Goal: Book appointment/travel/reservation

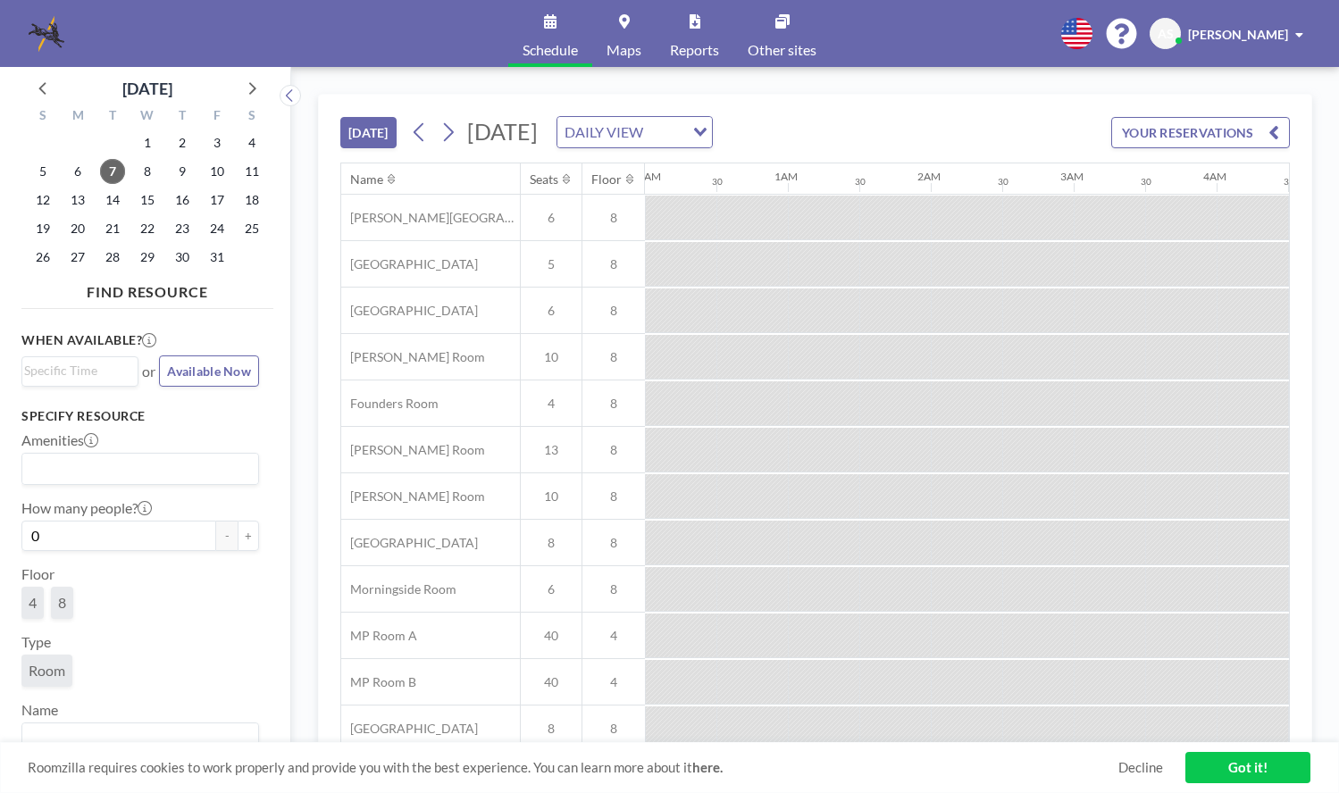
scroll to position [0, 1644]
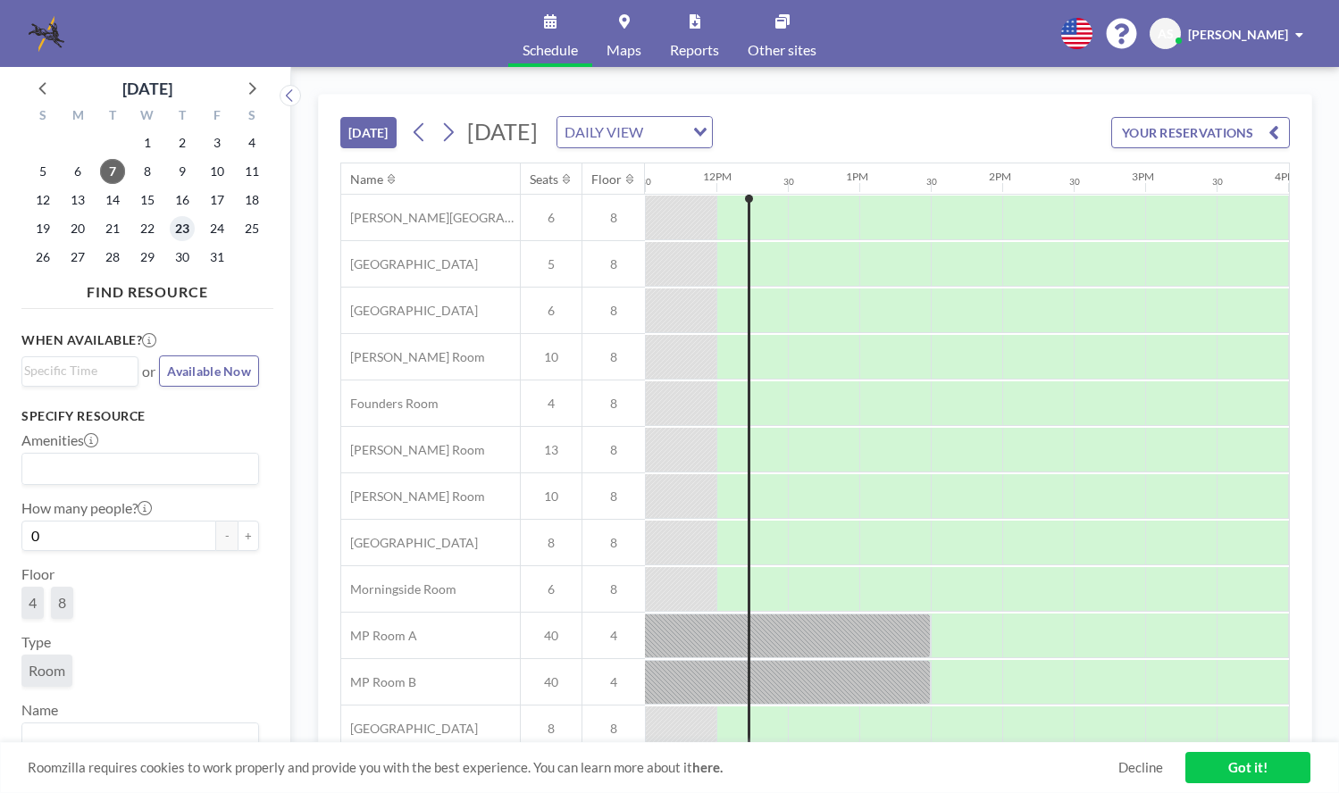
click at [180, 228] on span "23" at bounding box center [182, 228] width 25 height 25
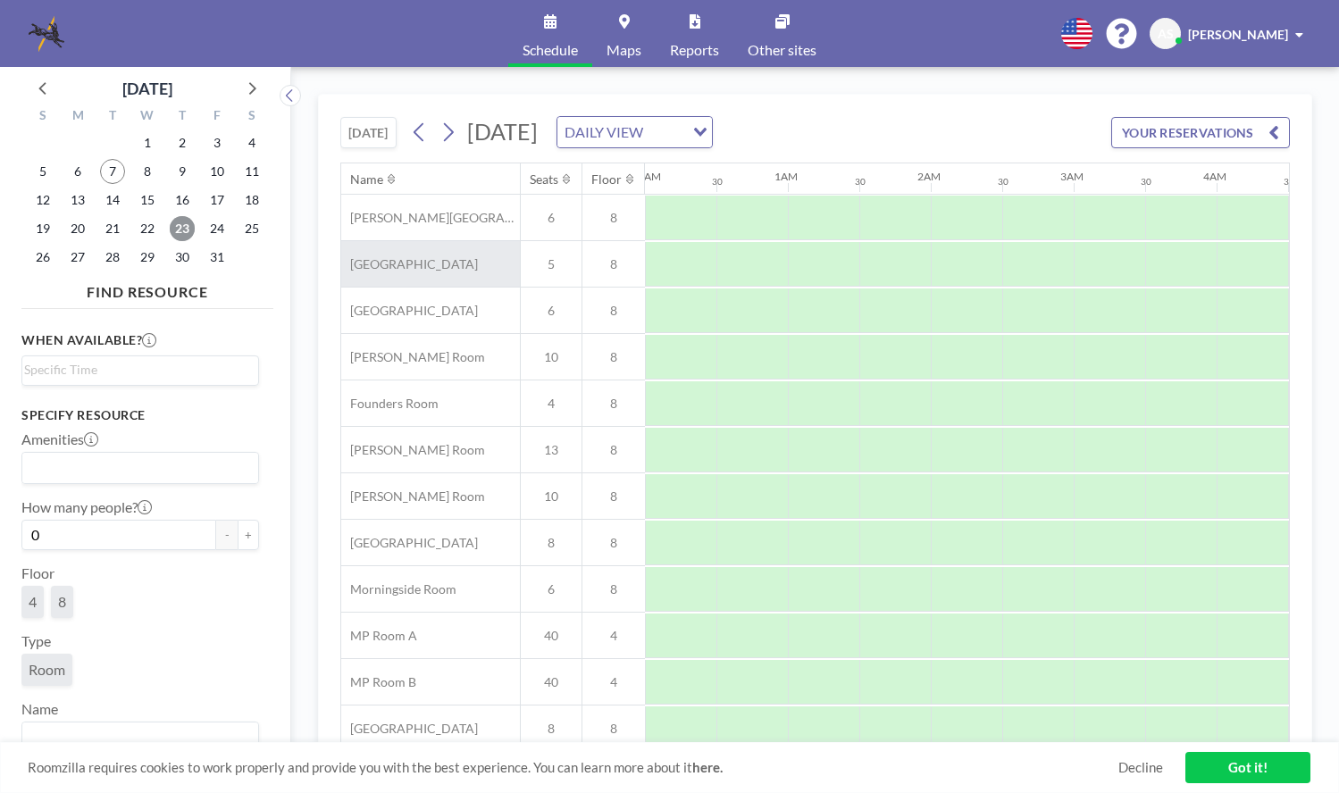
scroll to position [0, 1072]
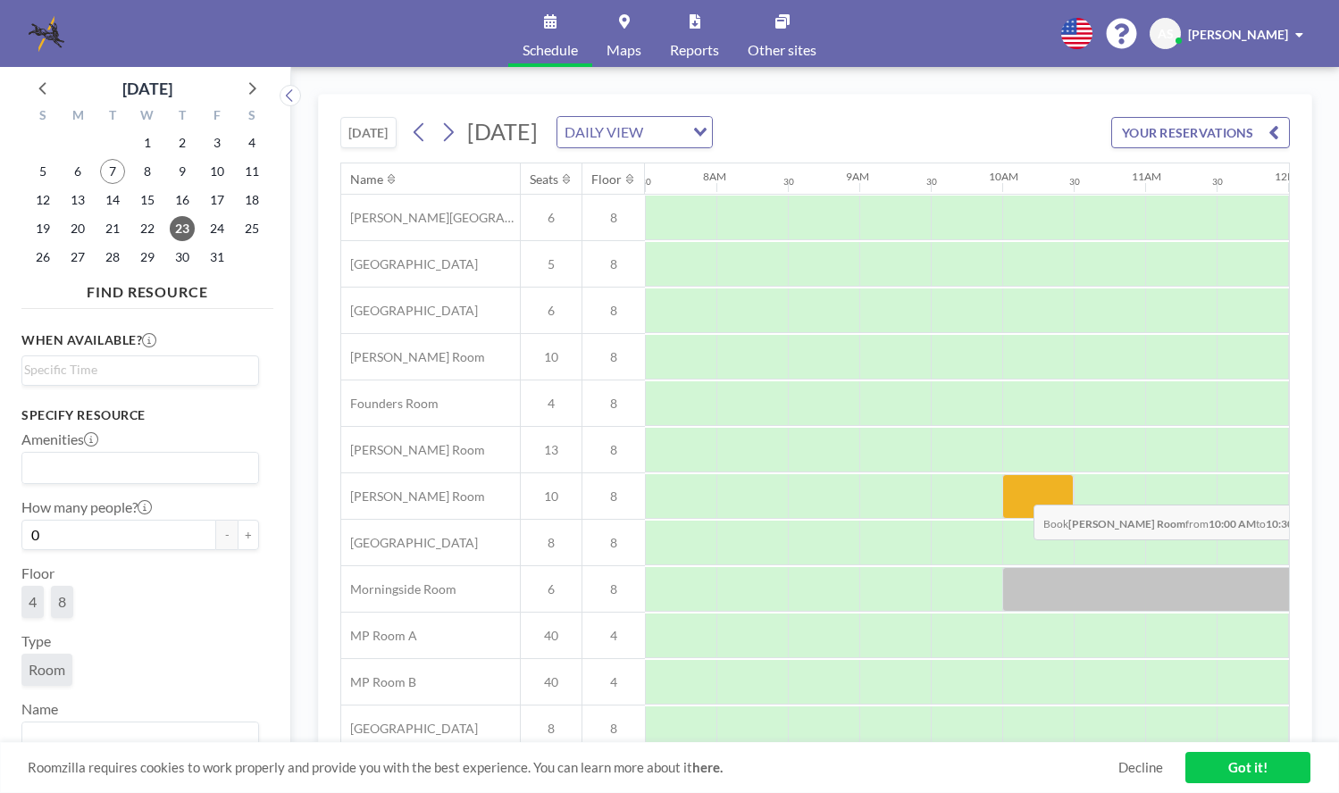
click at [1019, 491] on div at bounding box center [1037, 496] width 71 height 45
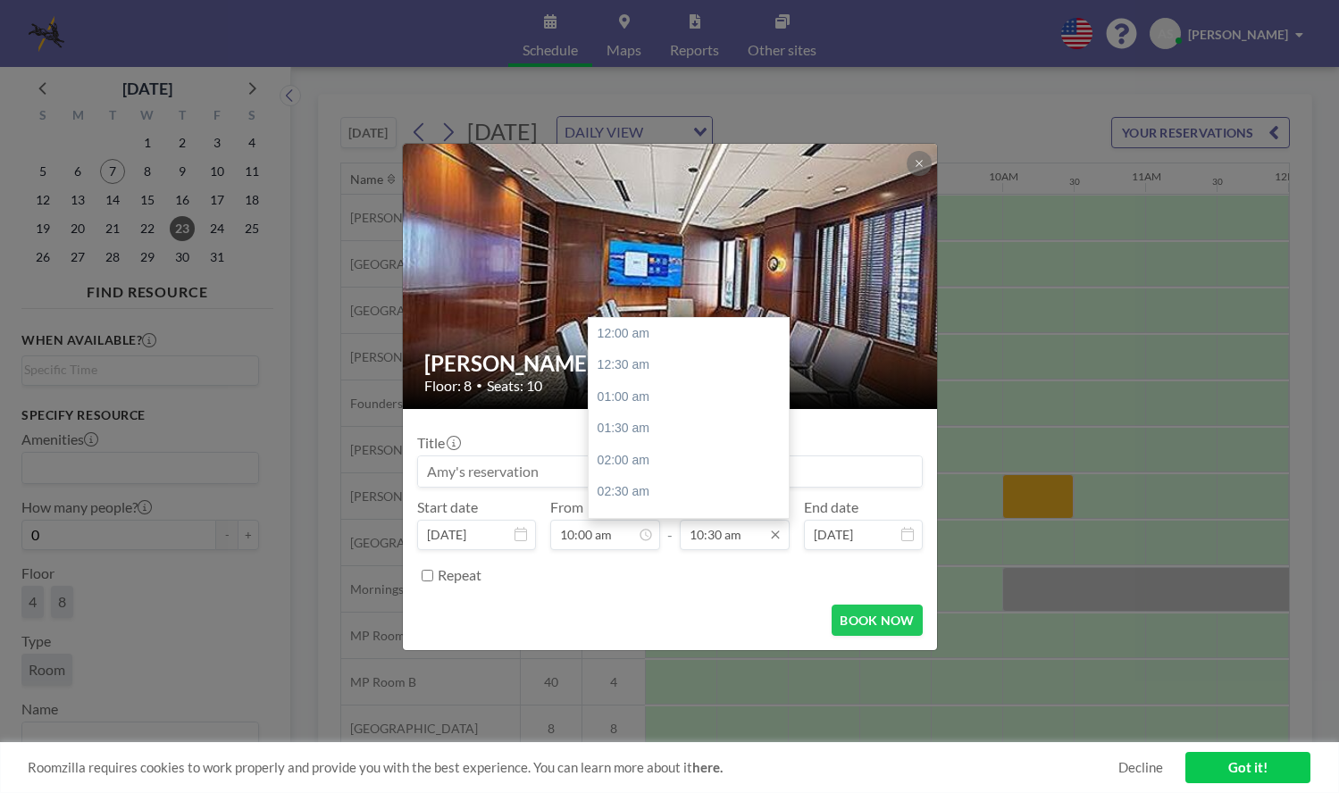
scroll to position [667, 0]
click at [774, 533] on icon at bounding box center [775, 535] width 8 height 8
click at [699, 387] on div "05:00 pm" at bounding box center [693, 390] width 209 height 32
type input "05:00 pm"
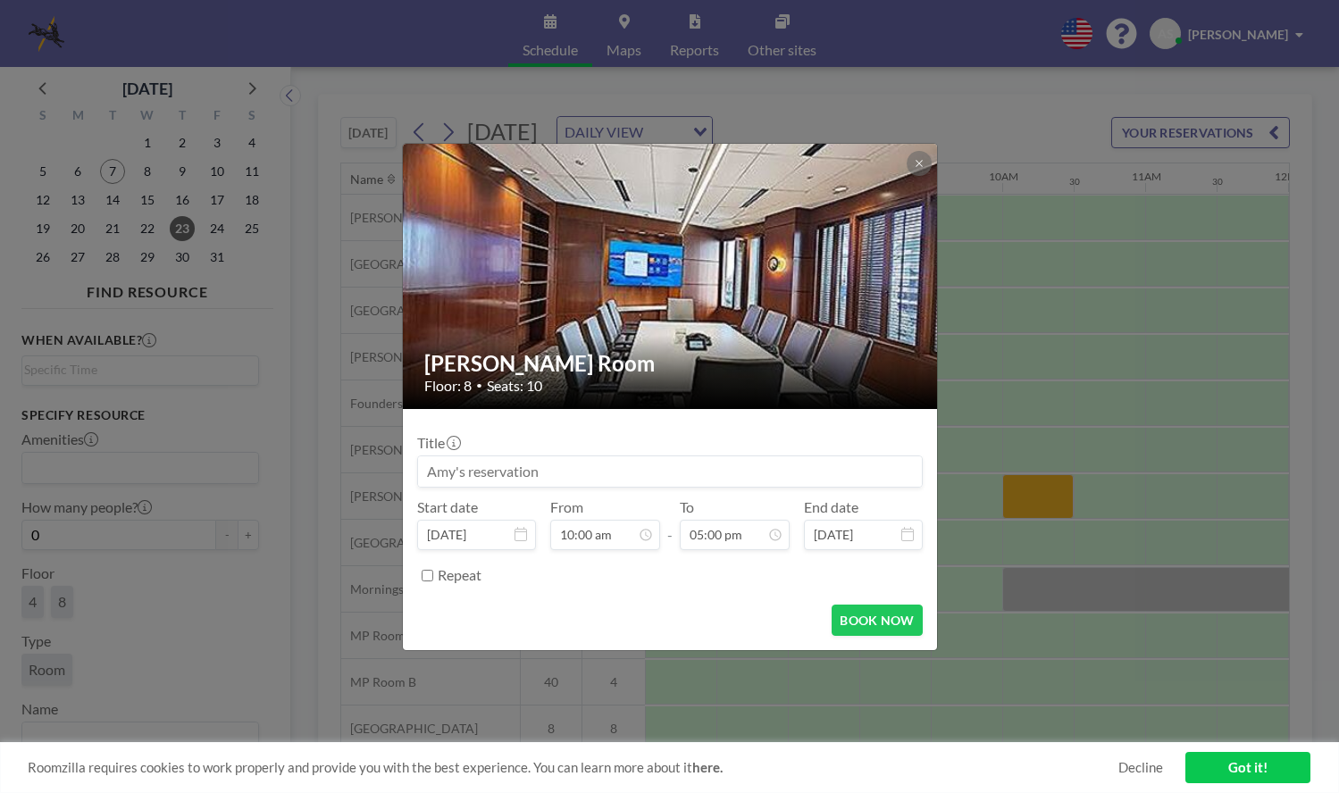
scroll to position [636, 0]
click at [582, 483] on input at bounding box center [670, 471] width 504 height 30
click at [562, 474] on input at bounding box center [670, 471] width 504 height 30
drag, startPoint x: 554, startPoint y: 468, endPoint x: 436, endPoint y: 464, distance: 118.0
click at [436, 464] on input at bounding box center [670, 471] width 504 height 30
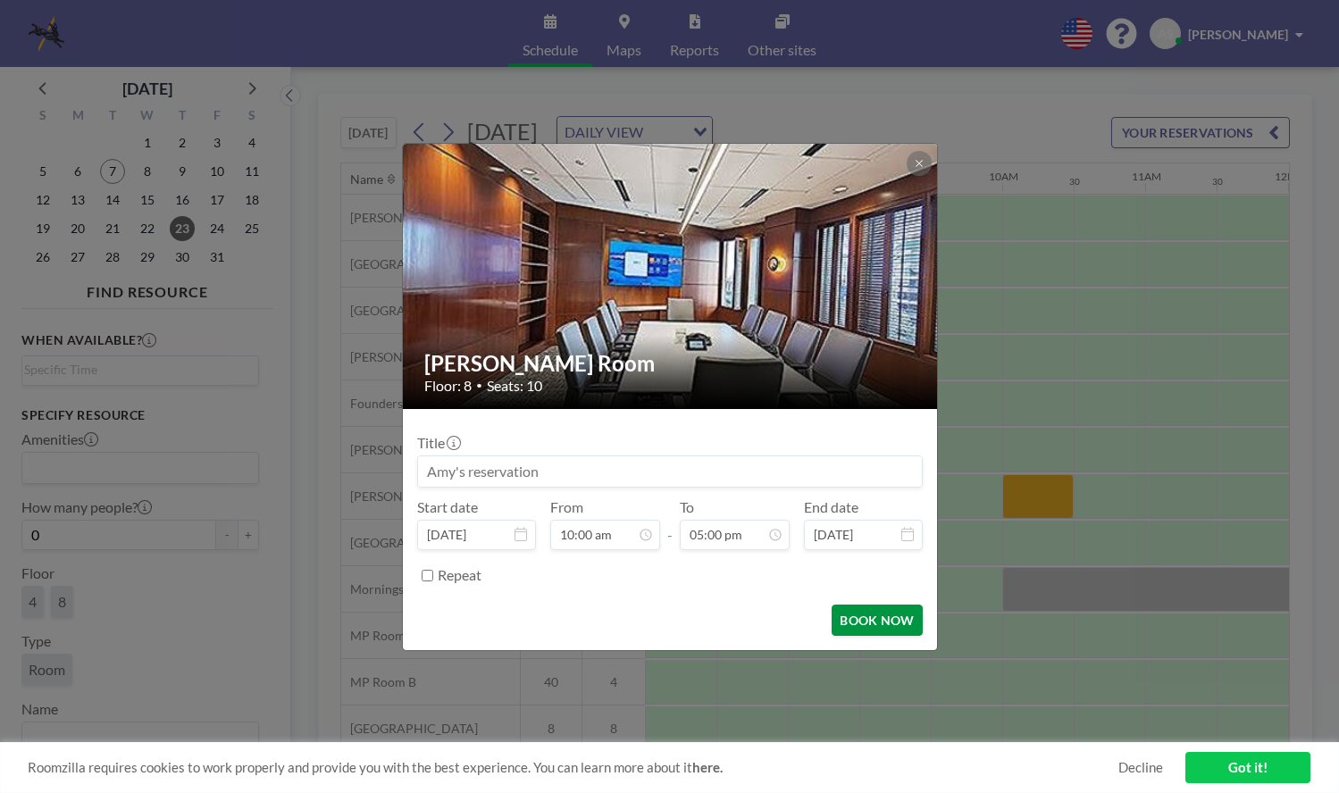
click at [867, 615] on button "BOOK NOW" at bounding box center [877, 620] width 90 height 31
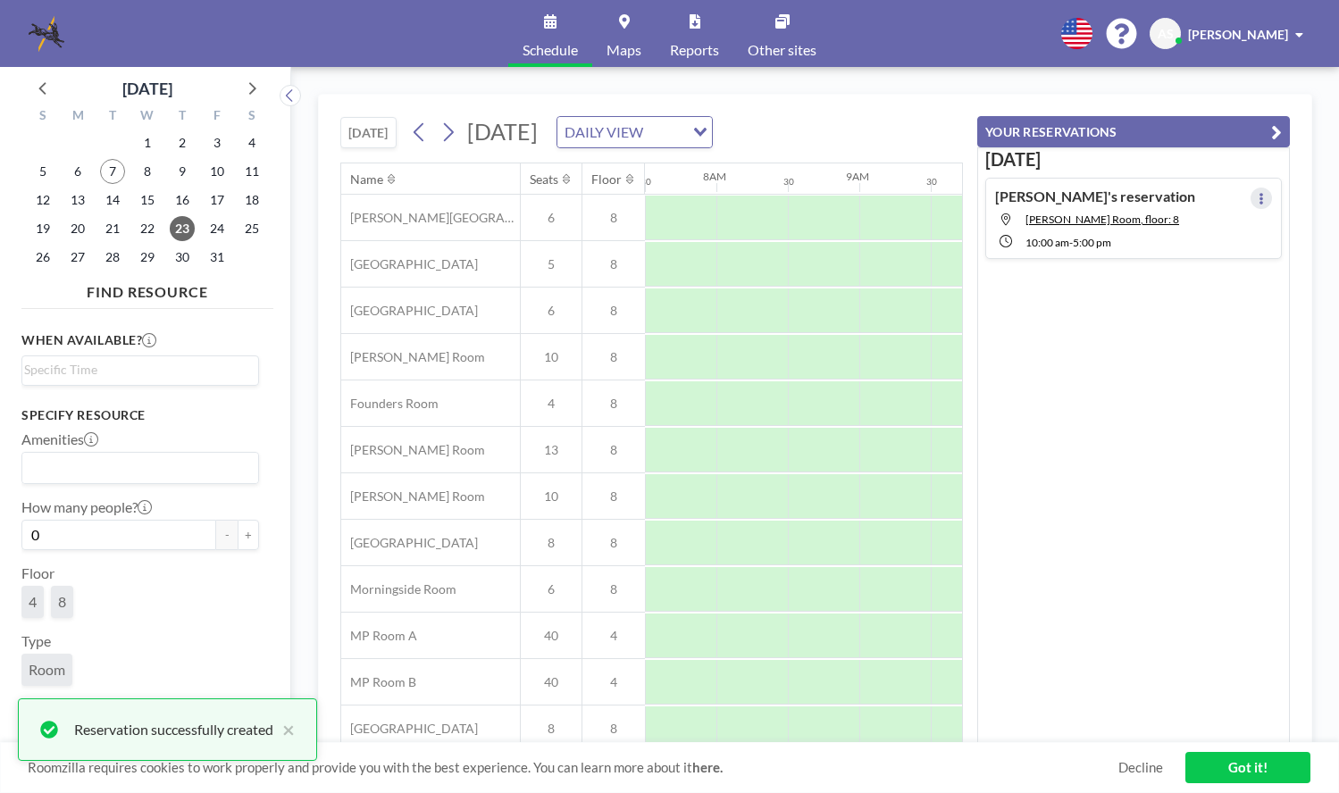
click at [1251, 198] on button at bounding box center [1261, 198] width 21 height 21
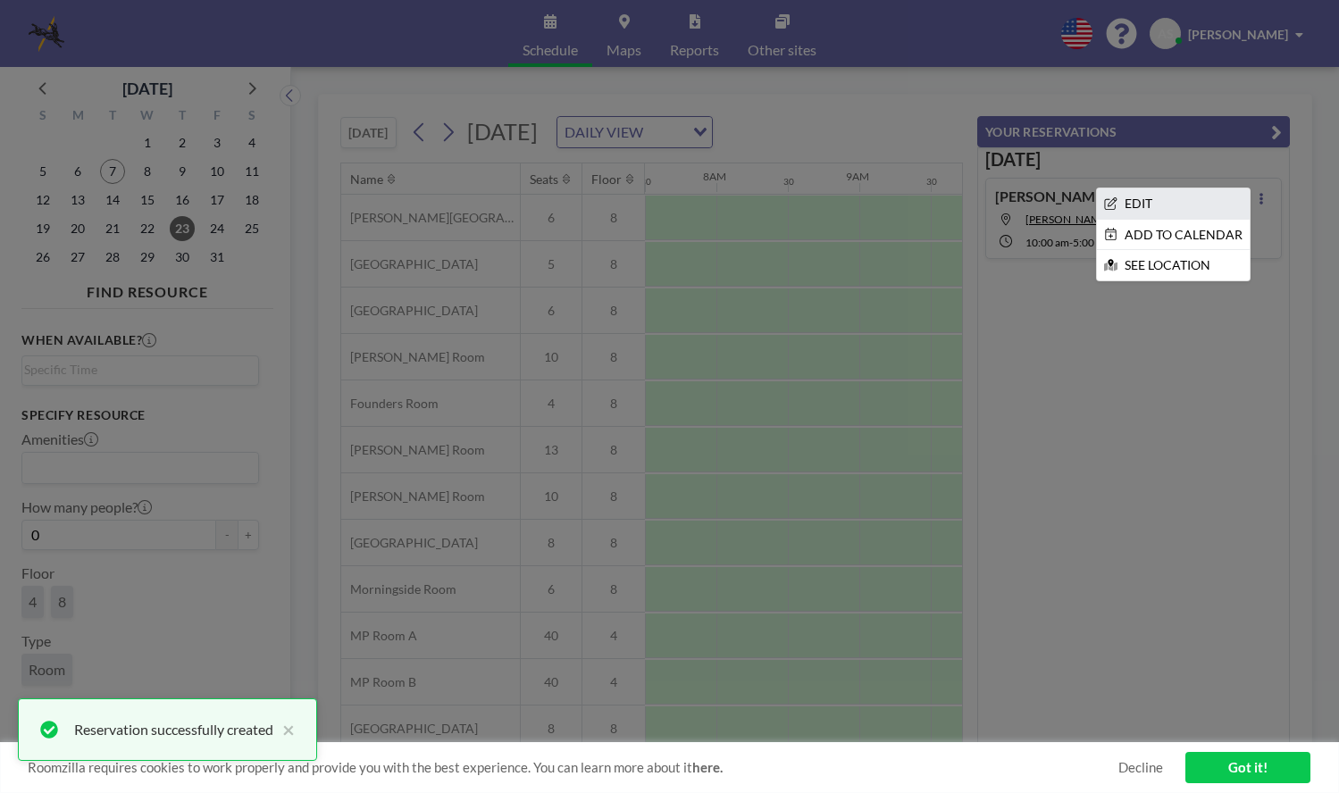
click at [1161, 213] on li "EDIT" at bounding box center [1173, 203] width 153 height 30
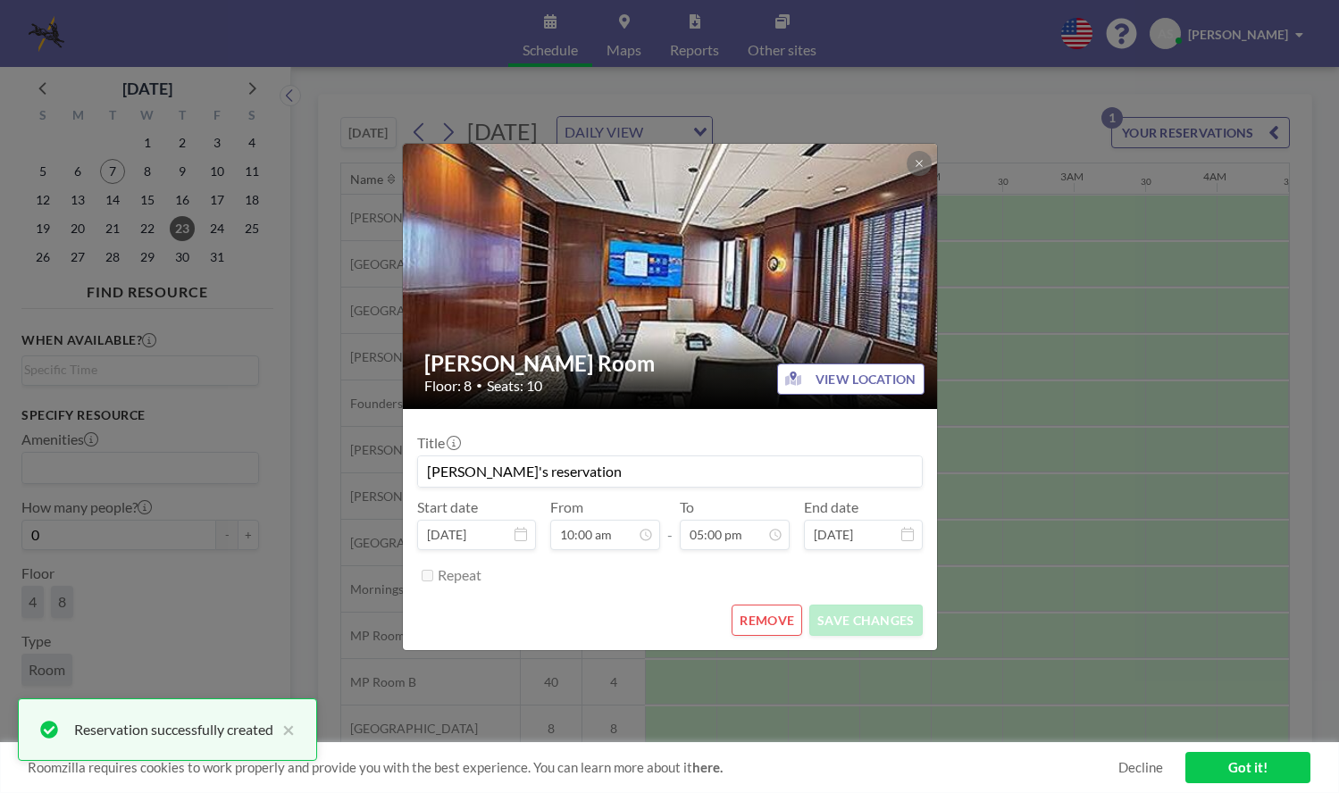
scroll to position [0, 1358]
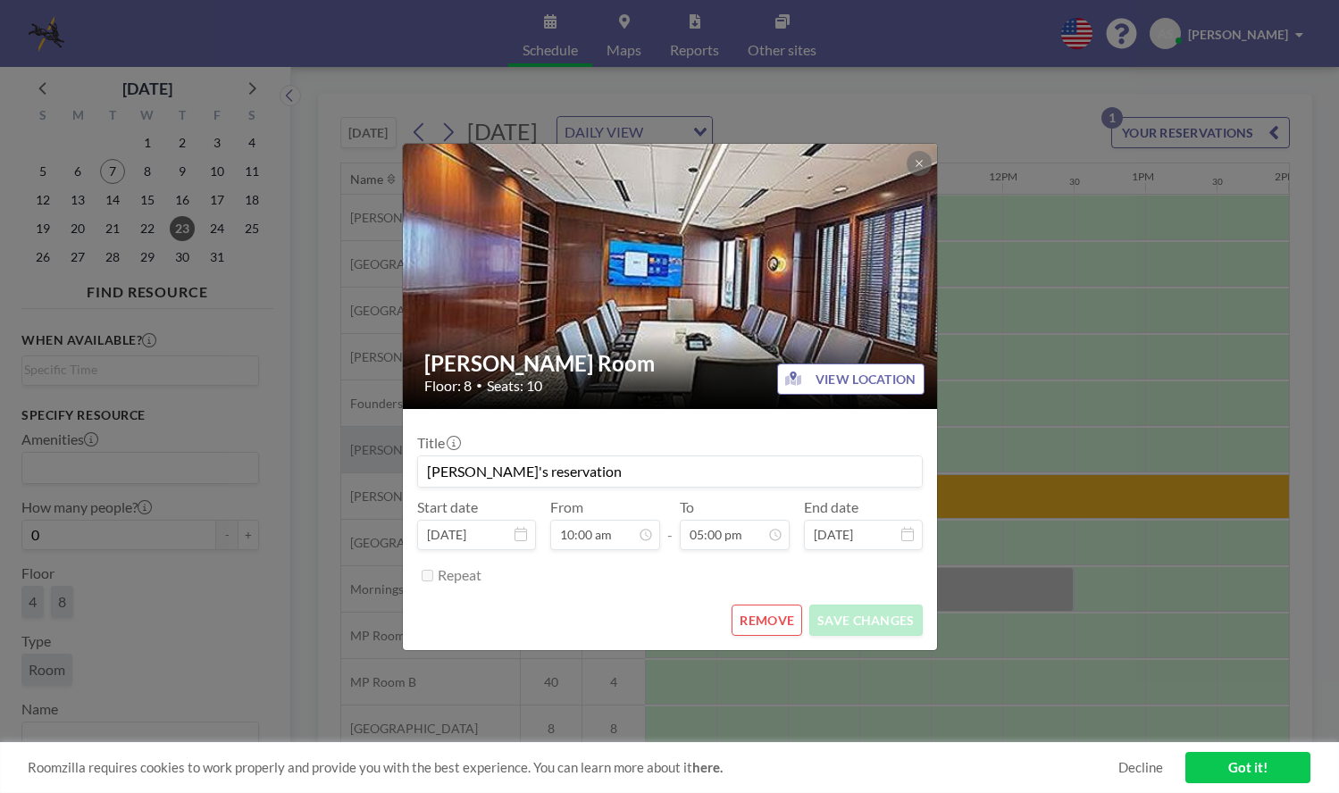
drag, startPoint x: 581, startPoint y: 471, endPoint x: 351, endPoint y: 457, distance: 230.0
click at [351, 457] on div "McGhee Room Floor: 8 • Seats: 10 VIEW LOCATION Title Amy's reservation Start da…" at bounding box center [669, 396] width 1339 height 793
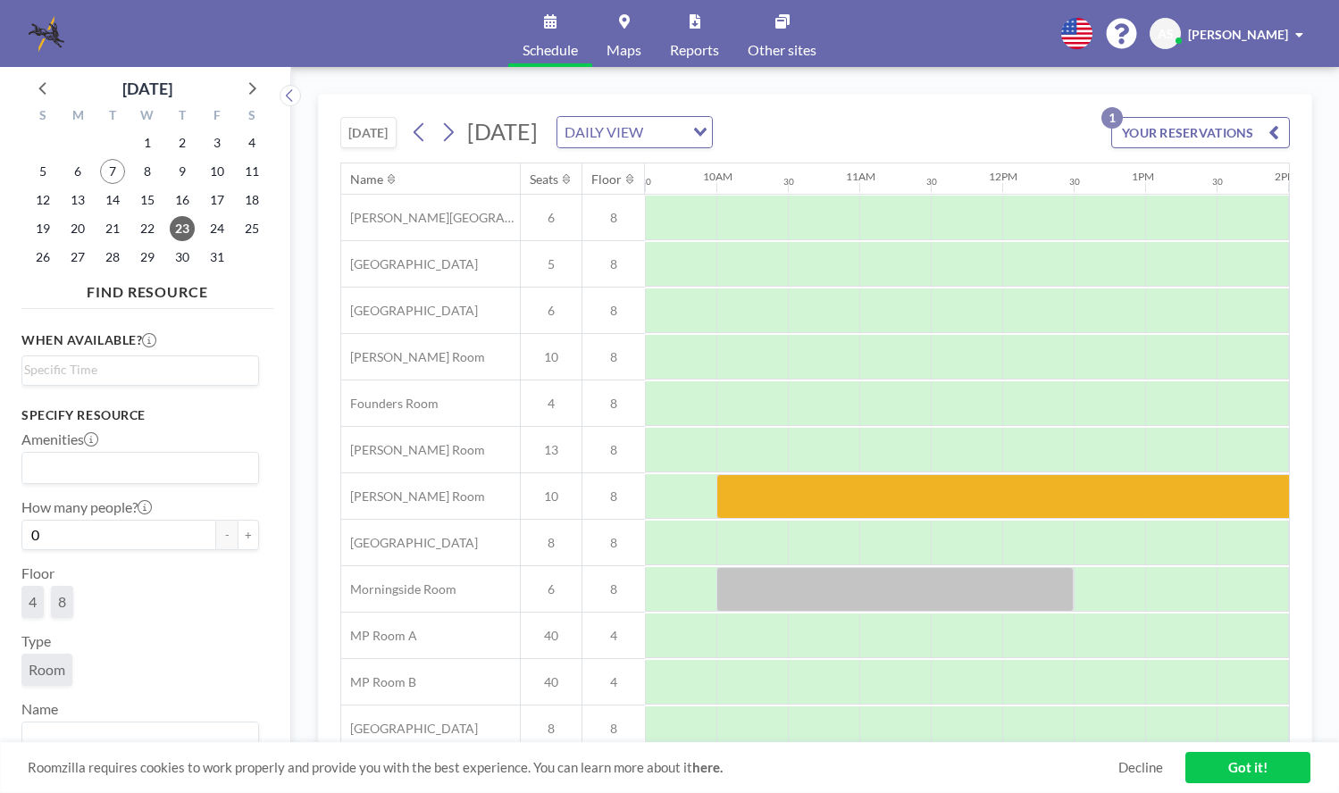
click at [1286, 133] on button "YOUR RESERVATIONS 1" at bounding box center [1200, 132] width 179 height 31
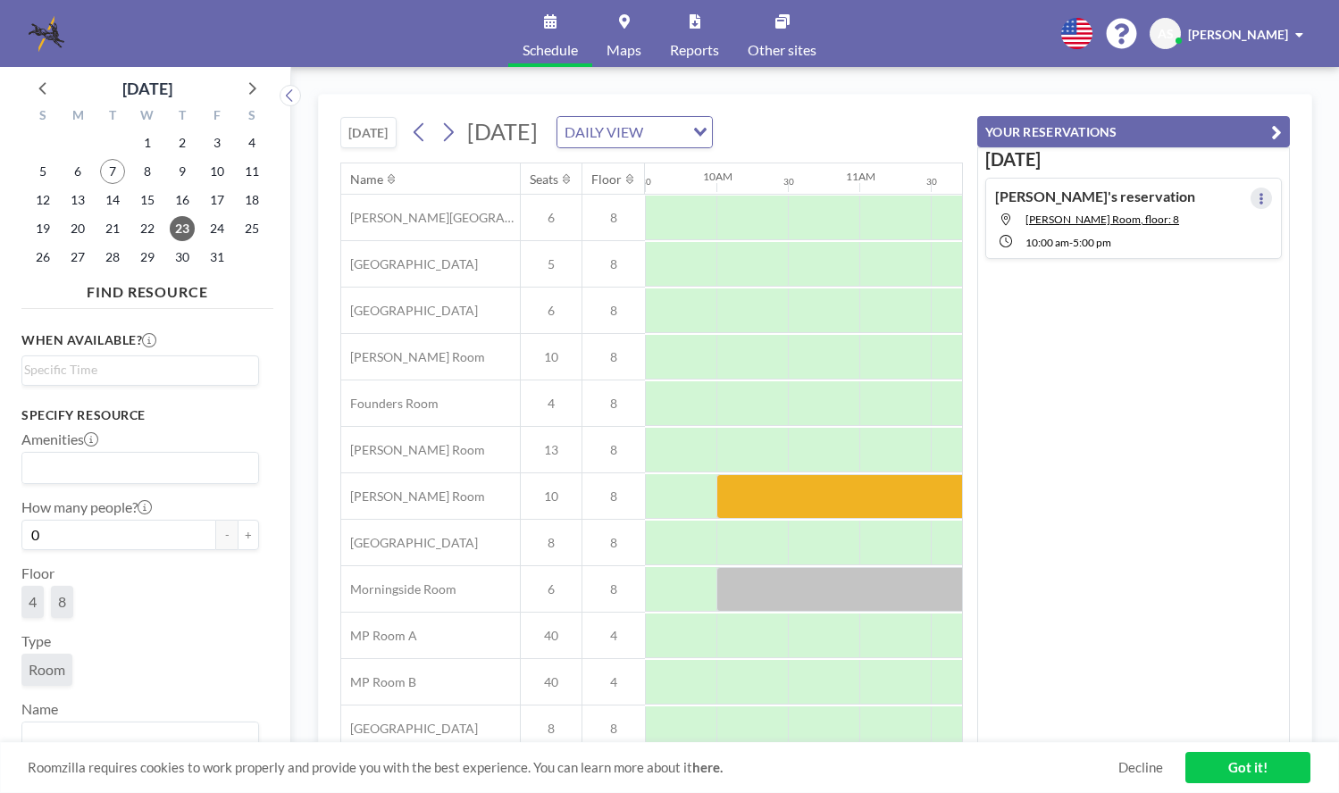
click at [1251, 192] on button at bounding box center [1261, 198] width 21 height 21
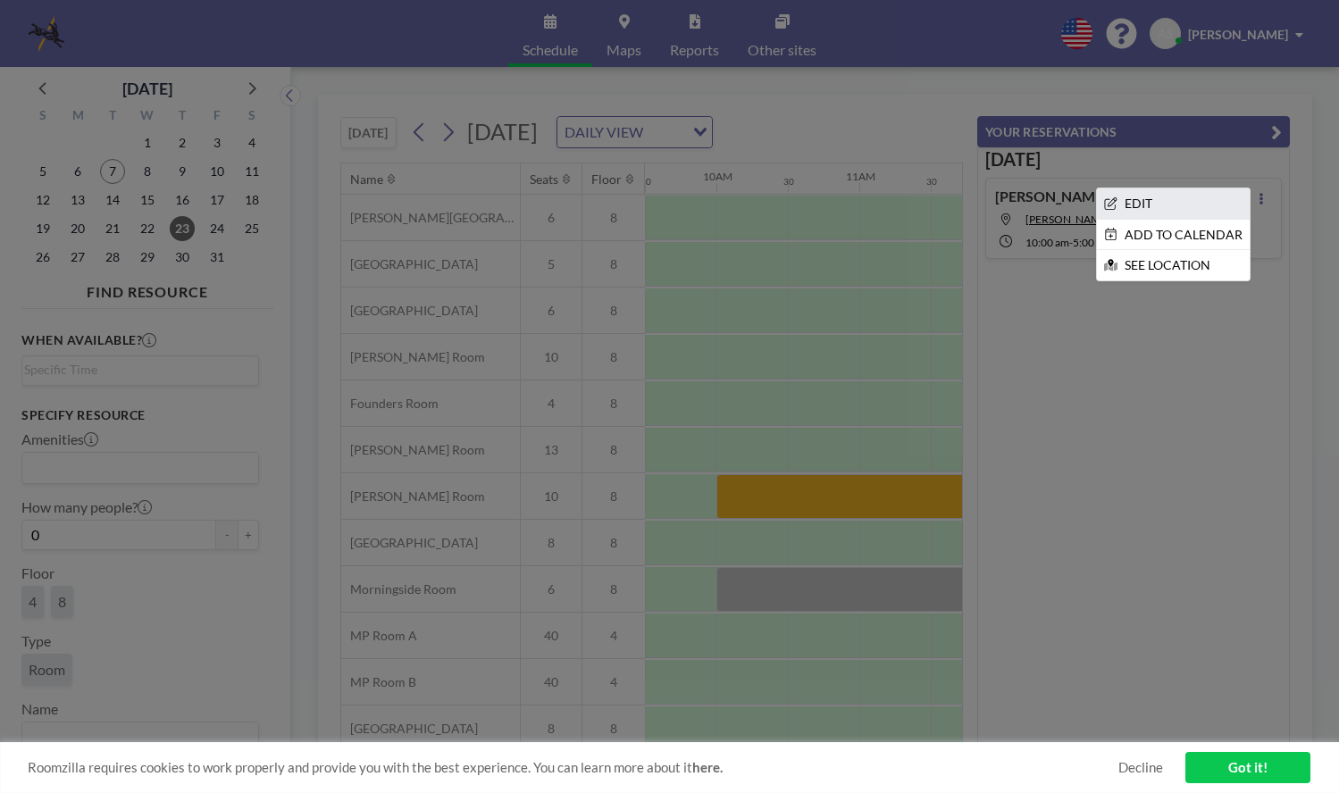
click at [1163, 205] on li "EDIT" at bounding box center [1173, 203] width 153 height 30
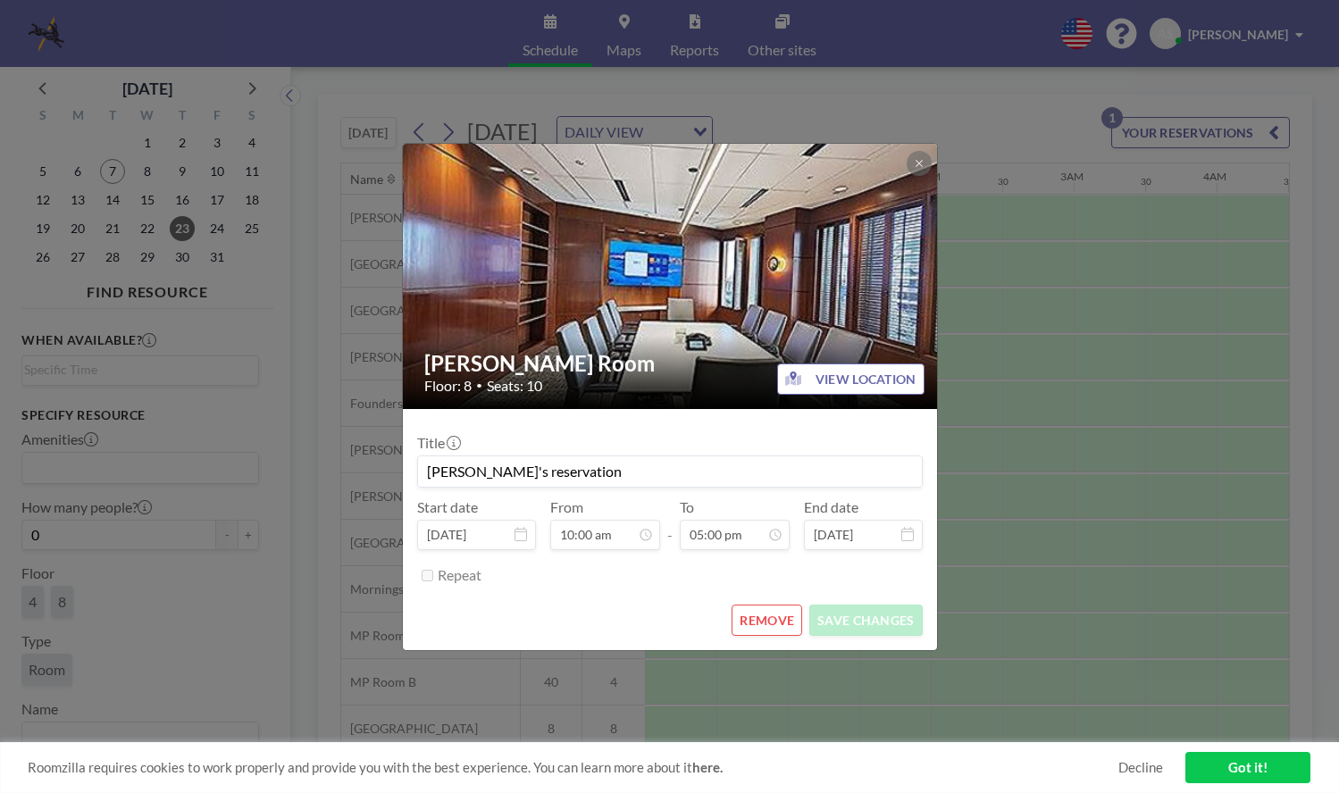
scroll to position [0, 1358]
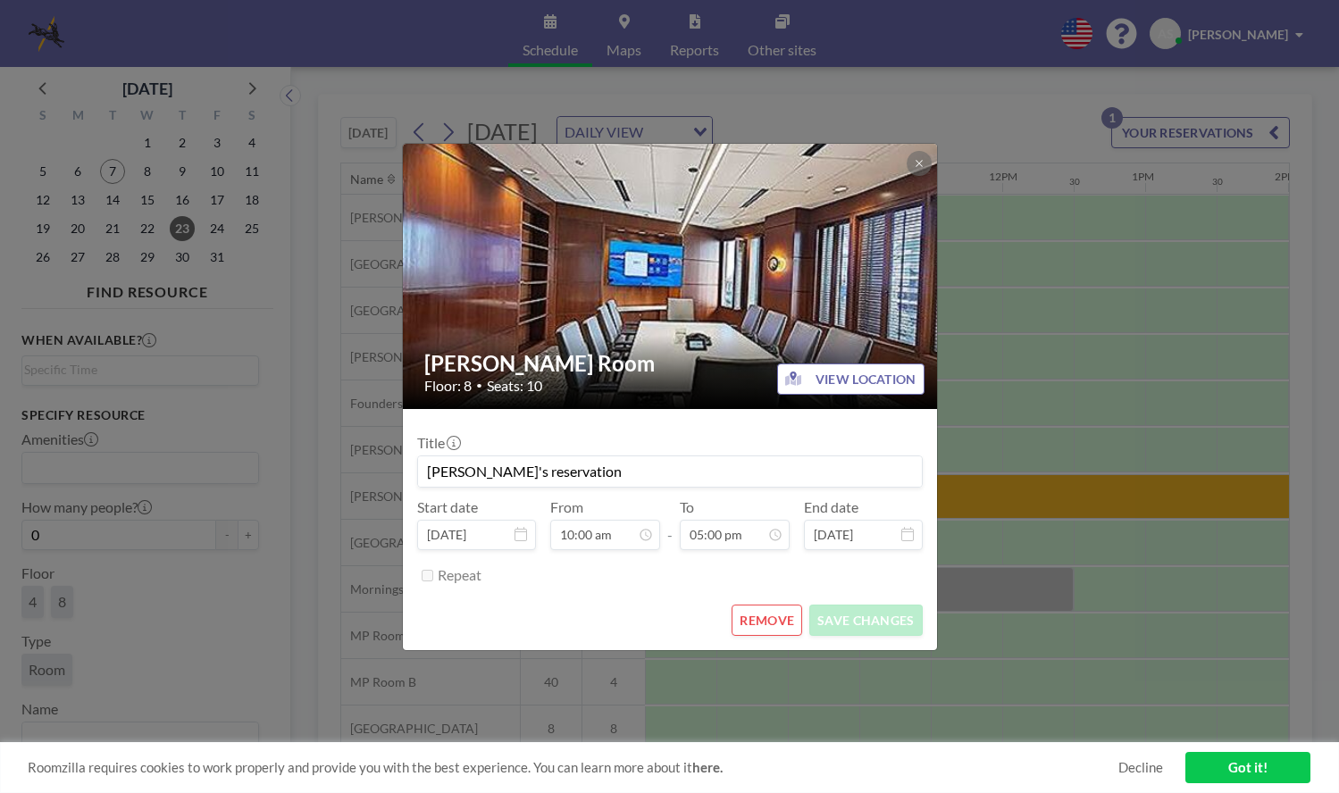
drag, startPoint x: 780, startPoint y: 477, endPoint x: 412, endPoint y: 480, distance: 368.0
click at [412, 480] on form "Title Amy's reservation Start date Oct 23, 2025 From 10:00 am - To 05:00 pm End…" at bounding box center [670, 529] width 534 height 241
click at [858, 616] on button "SAVE CHANGES" at bounding box center [865, 620] width 113 height 31
type input "American Oversight v. Johnston - Deposition - Marc Hood"
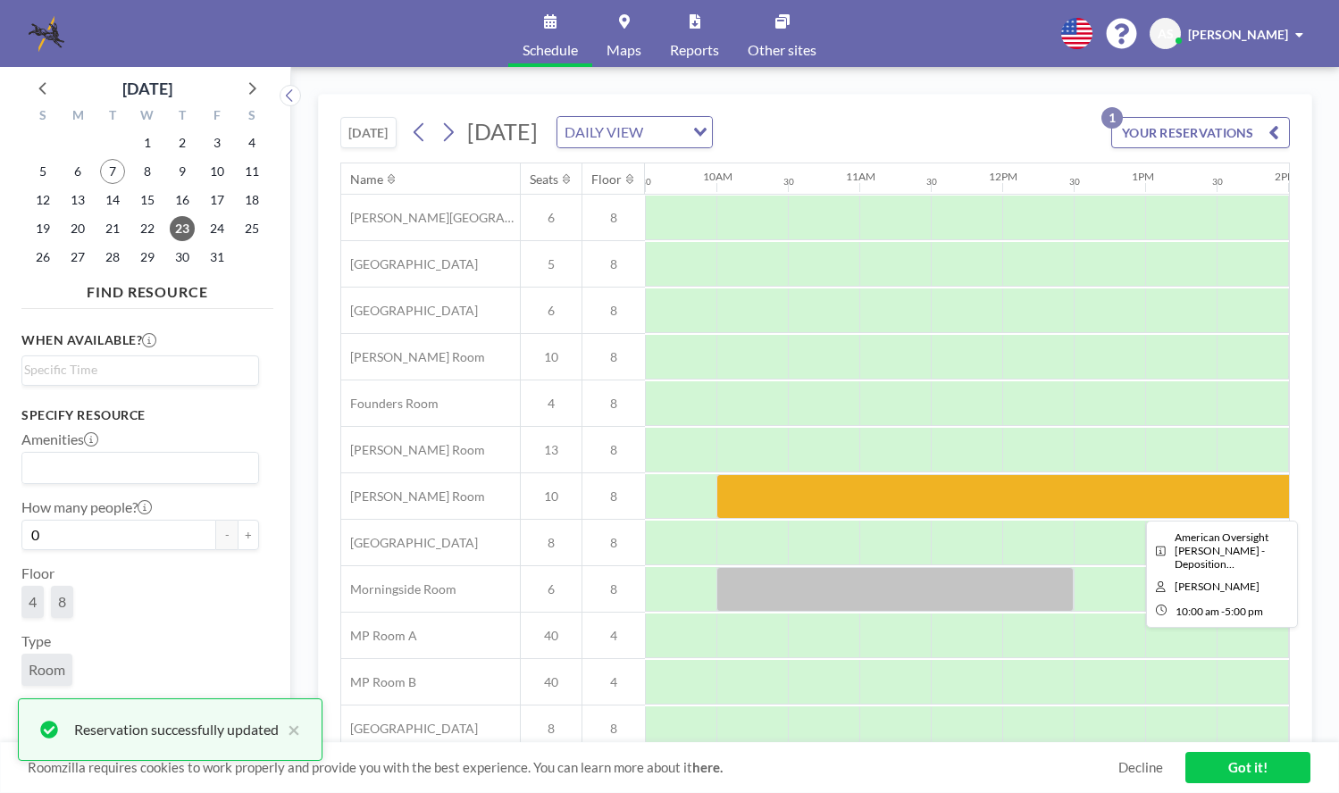
click at [1238, 494] on div at bounding box center [1216, 496] width 1000 height 45
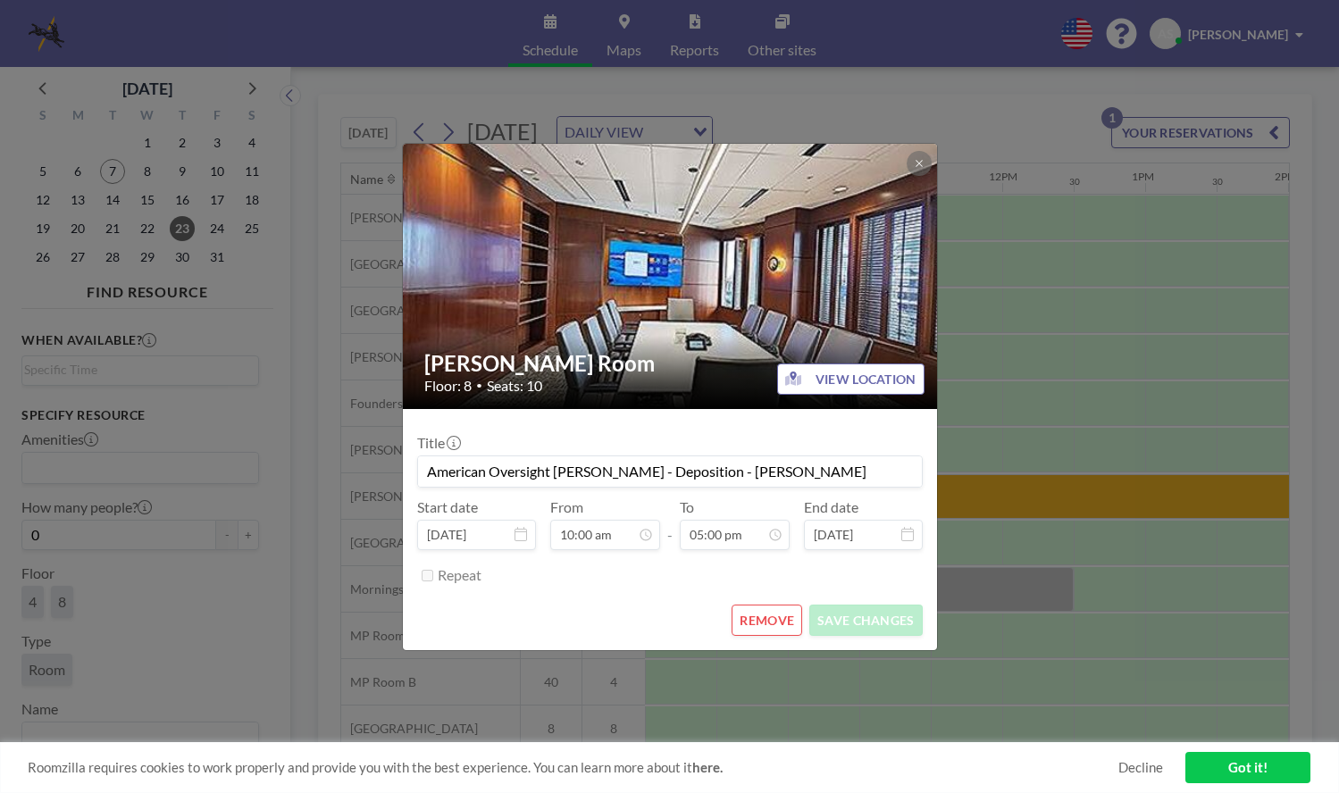
click at [1315, 256] on div "McGhee Room Floor: 8 • Seats: 10 VIEW LOCATION Title American Oversight v. John…" at bounding box center [669, 396] width 1339 height 793
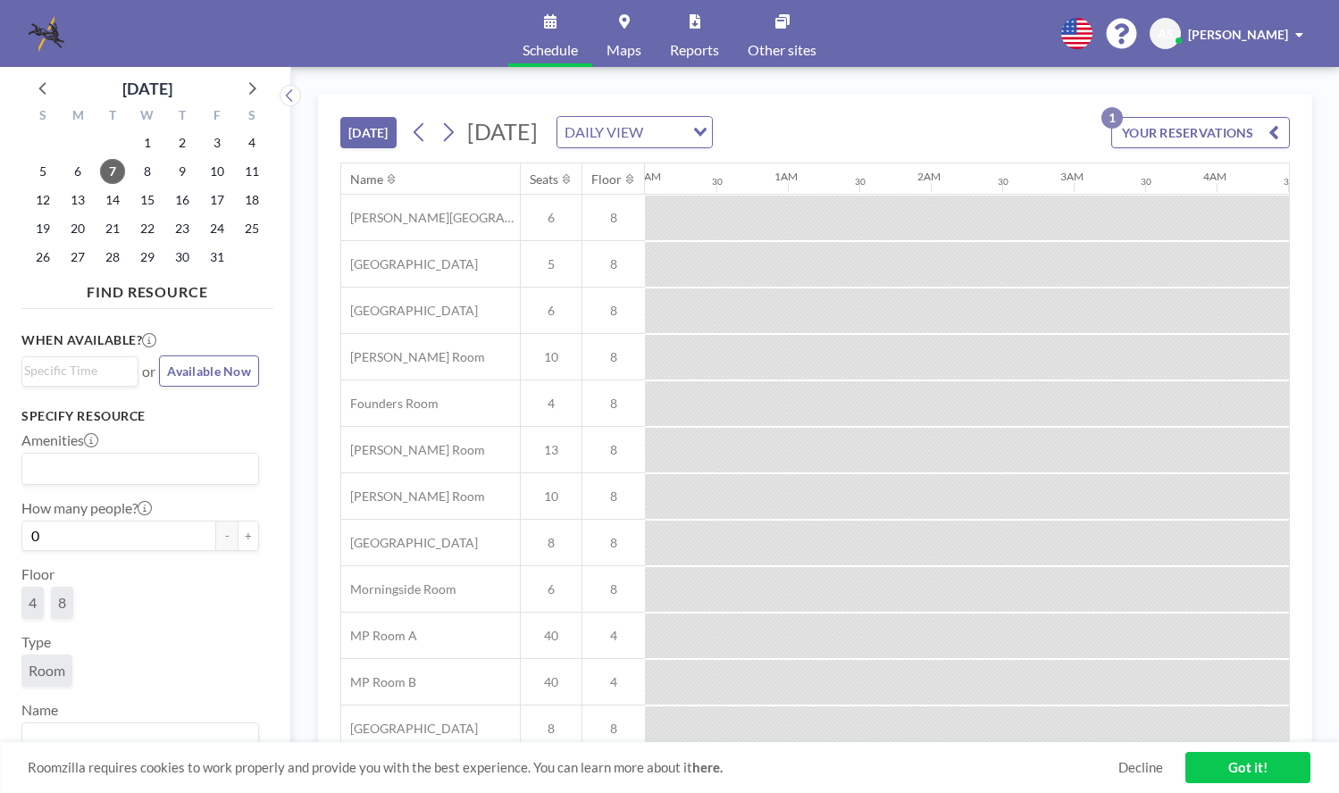
scroll to position [0, 1644]
